Goal: Information Seeking & Learning: Learn about a topic

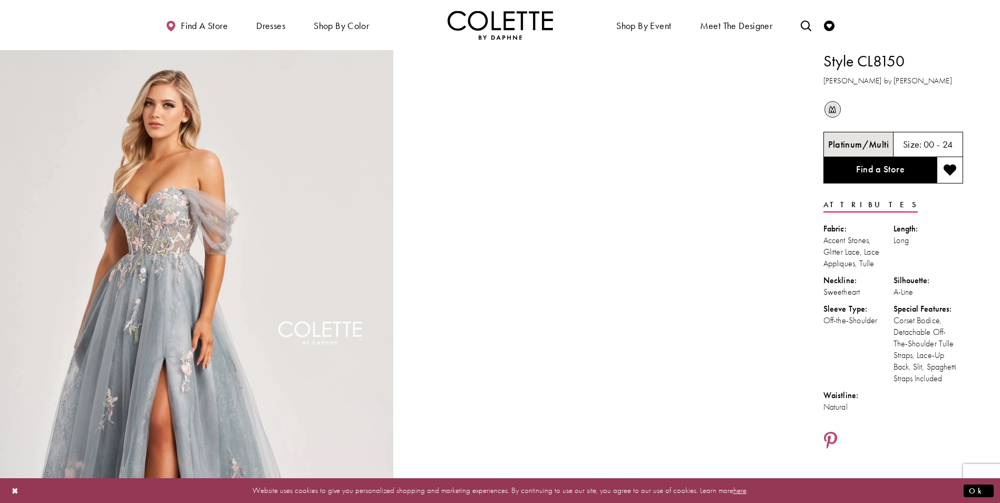
click at [922, 141] on div "Size: 00 - 24" at bounding box center [928, 144] width 50 height 11
click at [924, 143] on h5 "00 - 24" at bounding box center [938, 144] width 30 height 11
click at [803, 24] on icon "Toggle search" at bounding box center [806, 26] width 11 height 11
click at [758, 23] on input "Search" at bounding box center [752, 26] width 127 height 16
type input "**********"
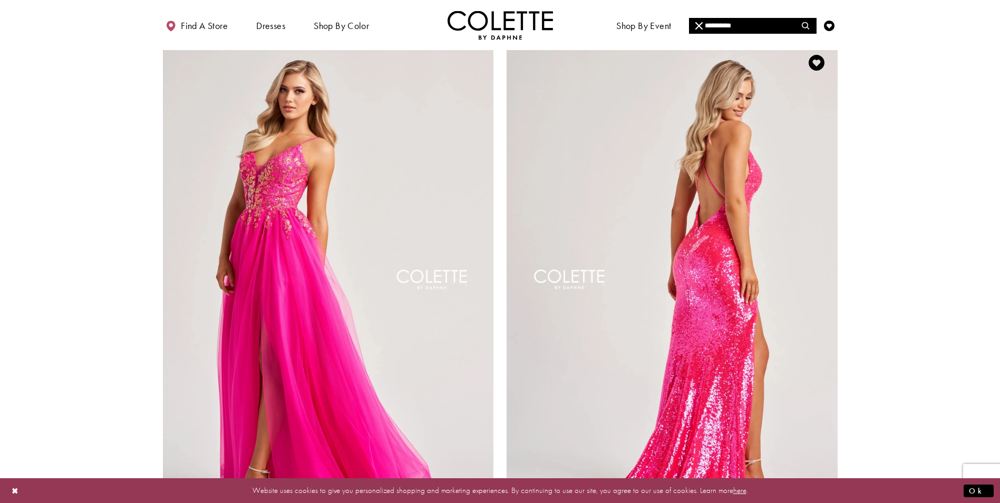
scroll to position [1555, 0]
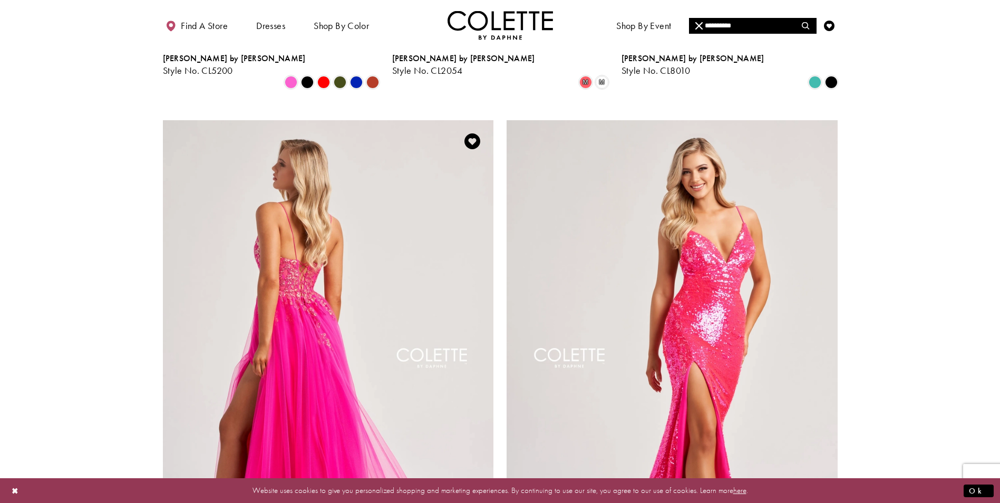
click at [337, 302] on img "Visit Colette by Daphne Style No. CL8030 Page" at bounding box center [328, 360] width 331 height 481
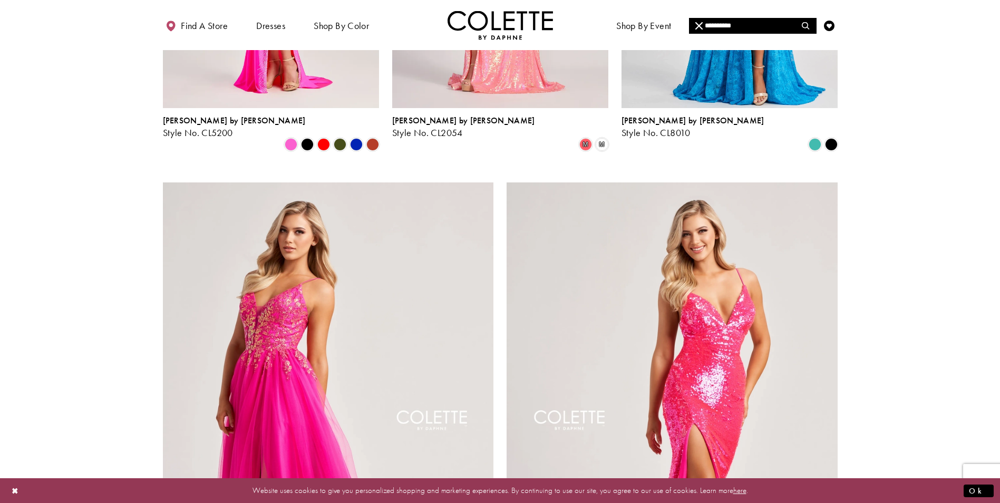
scroll to position [1344, 0]
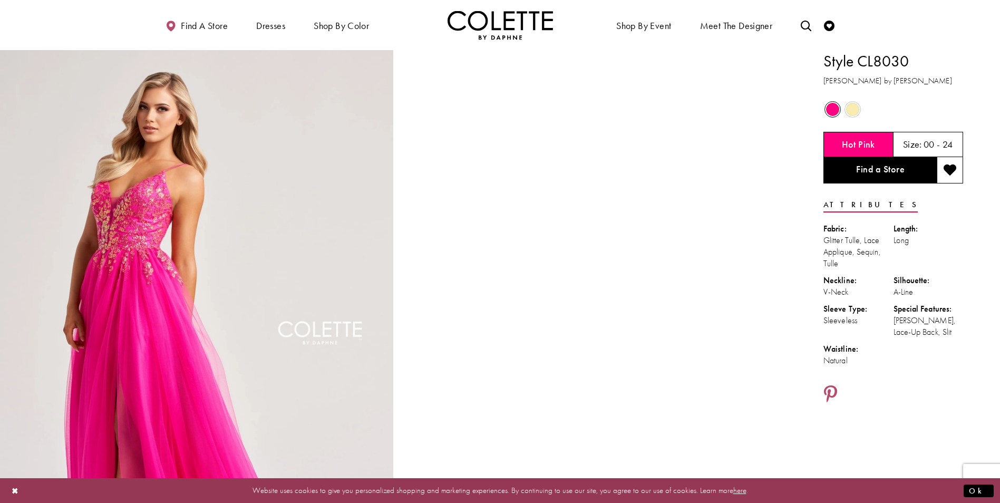
click at [919, 145] on span "Size:" at bounding box center [912, 144] width 19 height 12
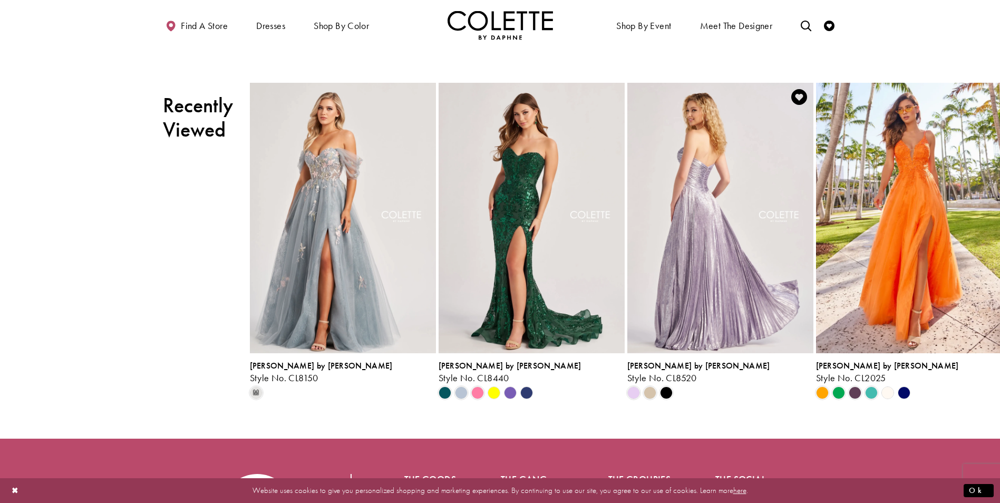
scroll to position [2648, 0]
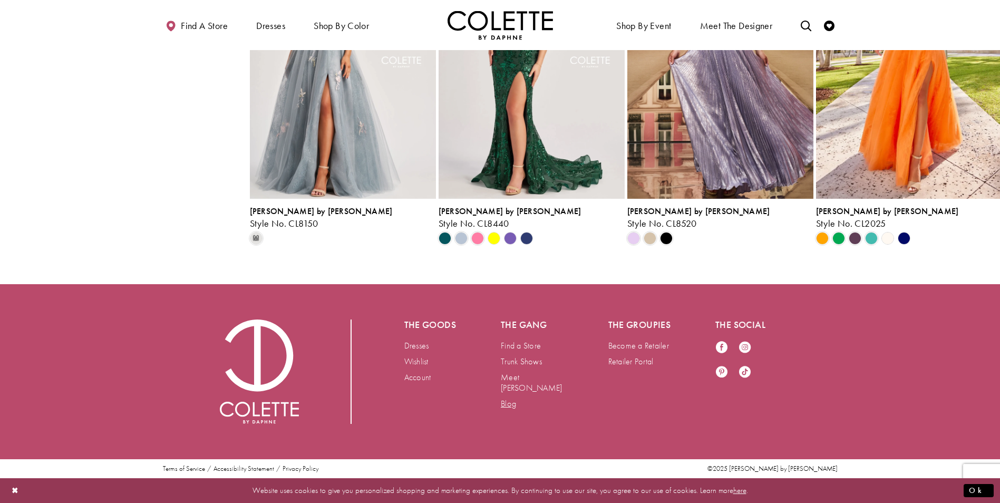
click at [506, 398] on link "Blog" at bounding box center [508, 403] width 15 height 11
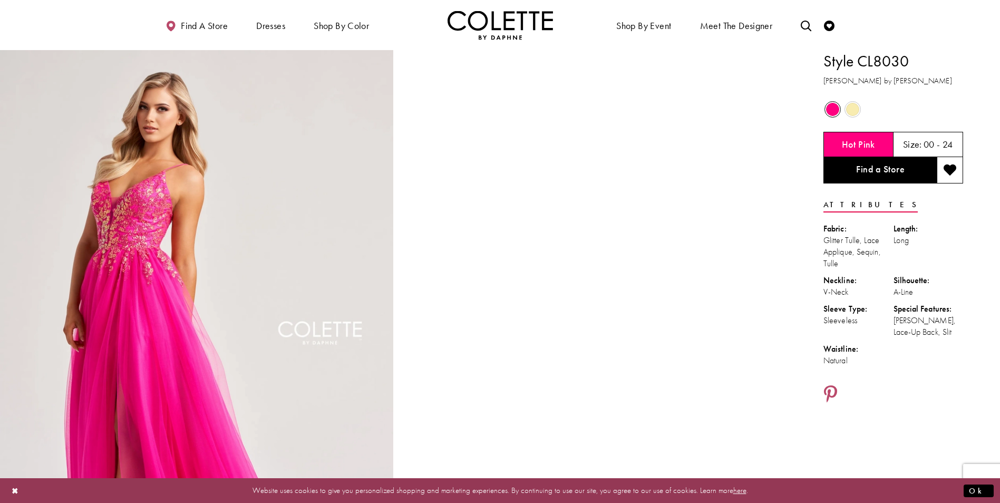
click at [910, 144] on span "Size:" at bounding box center [912, 144] width 19 height 12
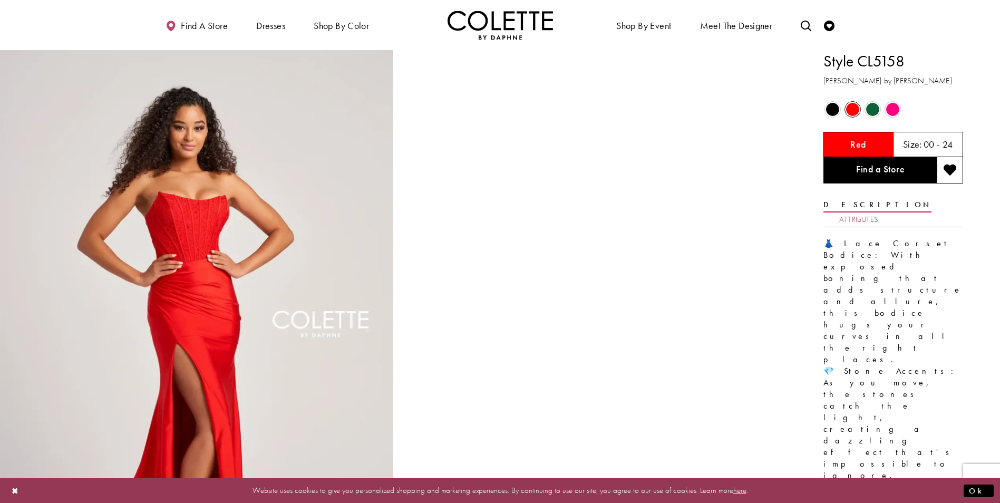
click at [878, 212] on link "Attributes" at bounding box center [858, 219] width 39 height 15
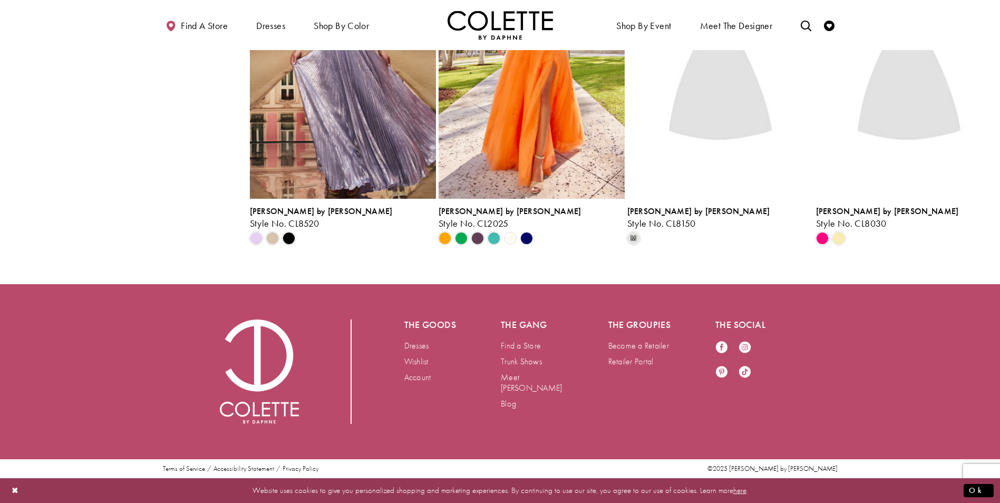
scroll to position [3243, 0]
